Goal: Task Accomplishment & Management: Use online tool/utility

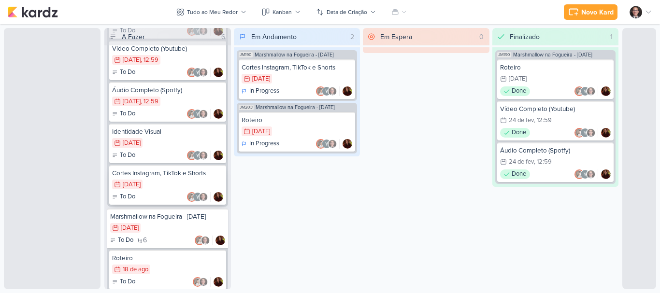
scroll to position [1195, 0]
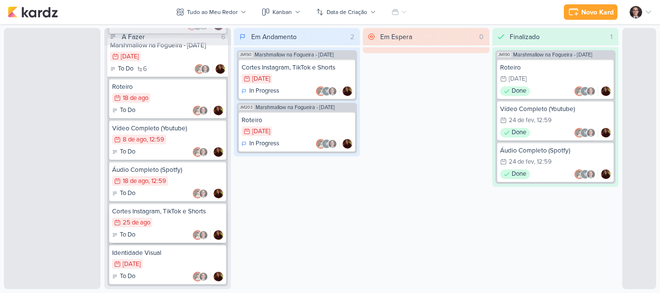
click at [150, 234] on div "To Do" at bounding box center [167, 235] width 111 height 10
click at [135, 227] on div "25/8 [DATE]" at bounding box center [132, 223] width 40 height 10
click at [177, 216] on div "Cortes Instagram, TikTok e Shorts 25/8 [DATE] To Do" at bounding box center [167, 223] width 117 height 40
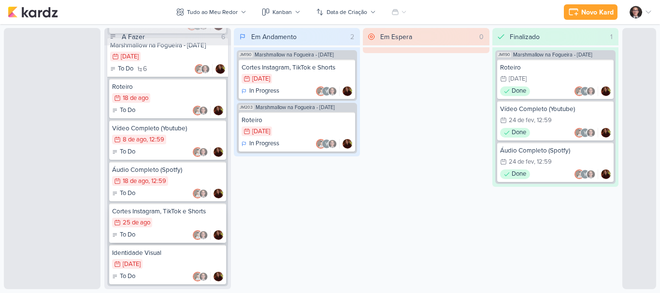
click at [177, 216] on div "Cortes Instagram, TikTok e Shorts 25/8 [DATE] To Do" at bounding box center [167, 223] width 117 height 40
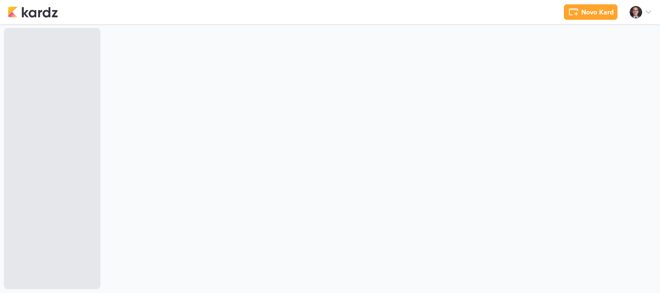
click at [82, 154] on div "Pessoas Pessoas J a q u e l i n e M o l i n a Novo Contato Email Cancelar Criar…" at bounding box center [52, 158] width 97 height 261
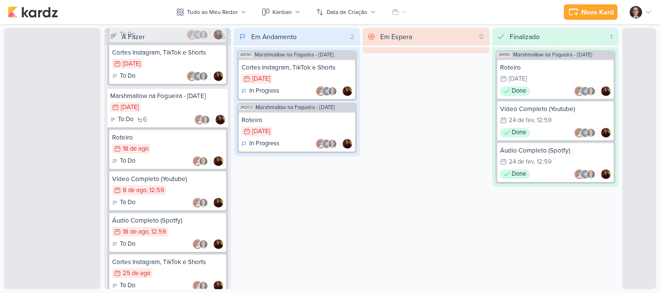
scroll to position [1195, 0]
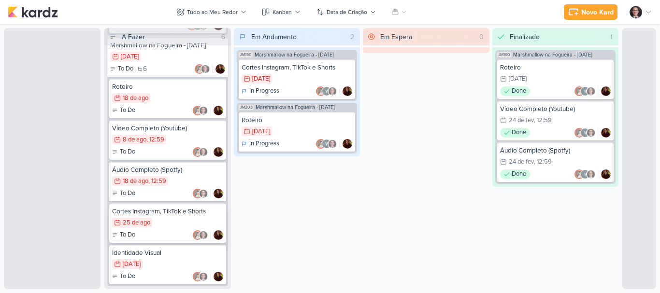
click at [139, 224] on div "25 de ago" at bounding box center [137, 223] width 28 height 6
click at [170, 214] on div "Cortes Instagram, TikTok e Shorts" at bounding box center [167, 211] width 111 height 9
drag, startPoint x: 169, startPoint y: 212, endPoint x: 150, endPoint y: 211, distance: 18.9
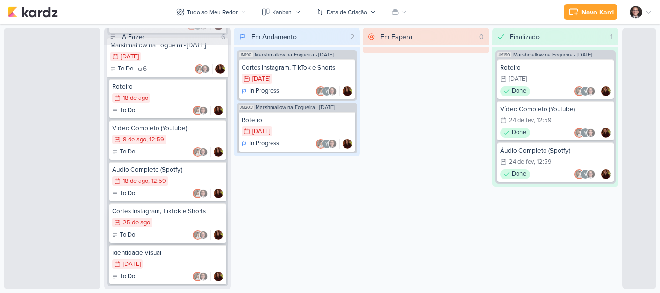
click at [150, 211] on div "Cortes Instagram, TikTok e Shorts" at bounding box center [167, 211] width 111 height 9
click at [130, 215] on div "Cortes Instagram, TikTok e Shorts" at bounding box center [167, 211] width 111 height 9
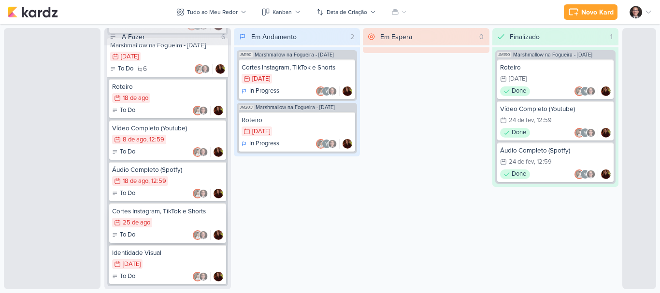
click at [130, 215] on div "Cortes Instagram, TikTok e Shorts" at bounding box center [167, 211] width 111 height 9
click at [313, 254] on div "Em Andamento 2 JM190 Marshmallow na Fogueira - Fevereiro 2025 Cortes Instagram,…" at bounding box center [297, 158] width 127 height 261
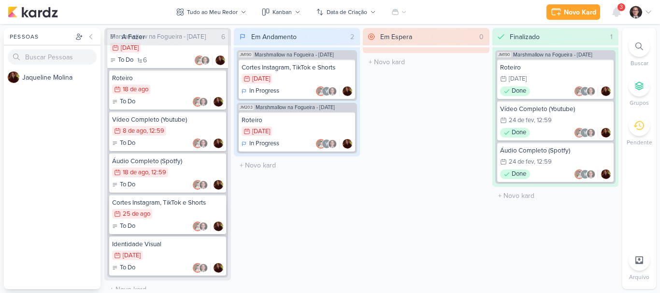
click at [155, 231] on div "To Do" at bounding box center [167, 227] width 111 height 10
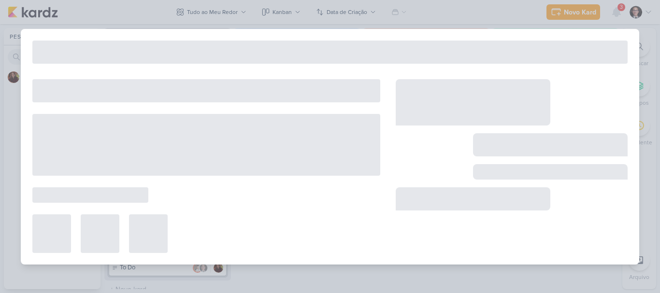
click at [155, 238] on div at bounding box center [148, 234] width 39 height 39
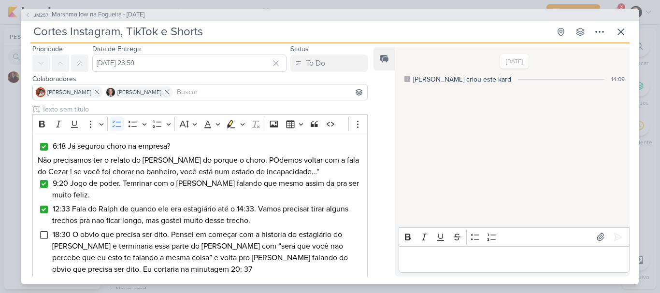
scroll to position [48, 0]
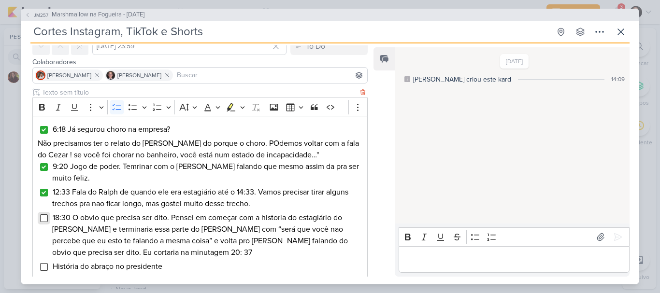
click at [44, 220] on input "Editor editing area: main" at bounding box center [44, 219] width 8 height 8
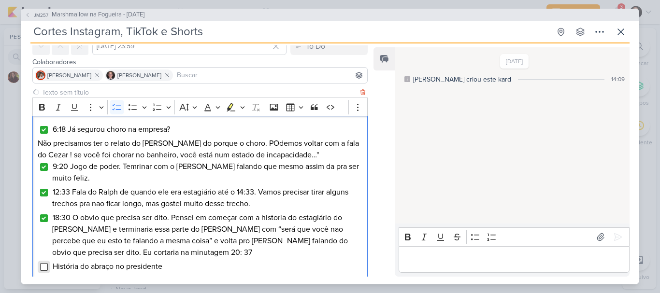
click at [43, 267] on input "Editor editing area: main" at bounding box center [44, 267] width 8 height 8
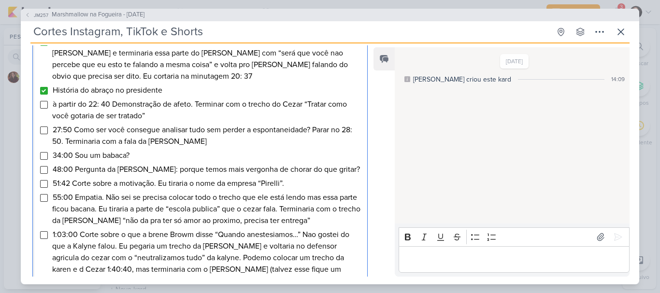
scroll to position [242, 0]
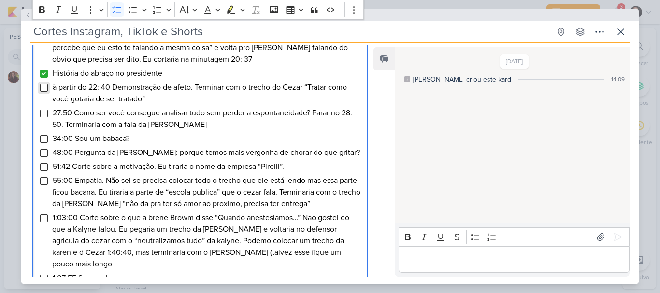
click at [43, 89] on input "Editor editing area: main" at bounding box center [44, 88] width 8 height 8
drag, startPoint x: 115, startPoint y: 86, endPoint x: 192, endPoint y: 89, distance: 77.4
click at [192, 89] on span "à partir do 22: 40 Demonstração de afeto. Terminar com o trecho do Cezar “Trata…" at bounding box center [199, 93] width 295 height 21
drag, startPoint x: 160, startPoint y: 77, endPoint x: 115, endPoint y: 86, distance: 45.7
click at [115, 86] on span "à partir do 22: 40 Demonstração de afeto. Terminar com o trecho do Cezar “Trata…" at bounding box center [199, 93] width 295 height 21
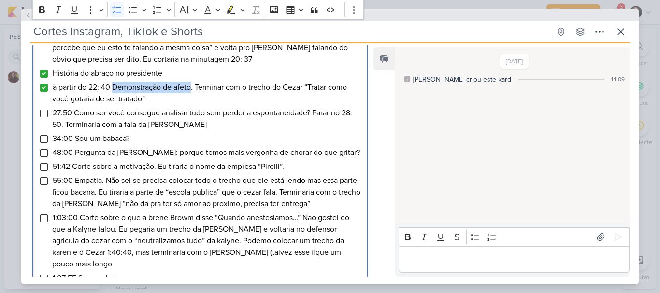
drag, startPoint x: 144, startPoint y: 85, endPoint x: 192, endPoint y: 88, distance: 48.0
click at [192, 88] on span "à partir do 22: 40 Demonstração de afeto. Terminar com o trecho do Cezar “Trata…" at bounding box center [199, 93] width 295 height 21
copy span "Demonstração de afeto"
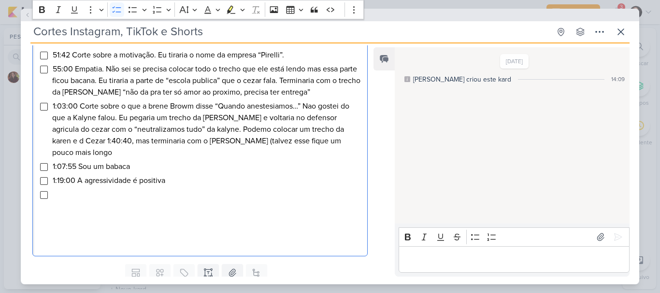
scroll to position [375, 0]
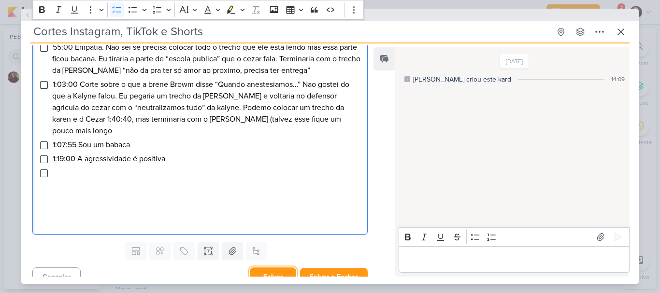
click at [271, 268] on button "Salvar" at bounding box center [273, 277] width 46 height 19
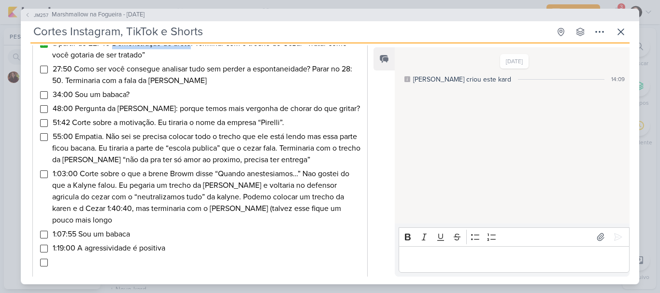
scroll to position [278, 0]
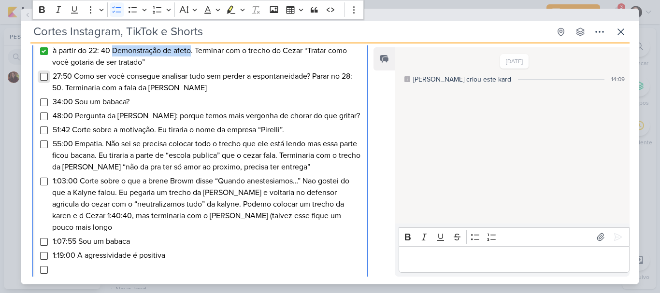
click at [44, 75] on input "Editor editing area: main" at bounding box center [44, 77] width 8 height 8
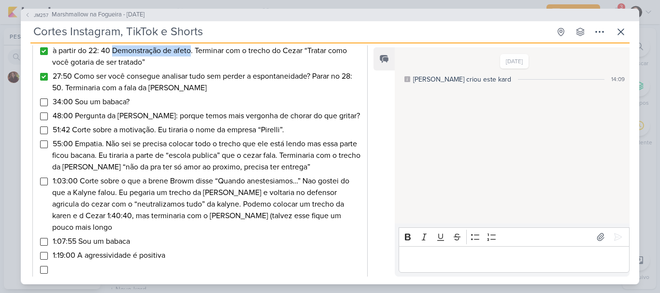
click at [29, 166] on div "Rich Text Editor Bold Italic Underline More To-do List Bulleted List Bulleted L…" at bounding box center [196, 96] width 351 height 478
